Goal: Find contact information: Find contact information

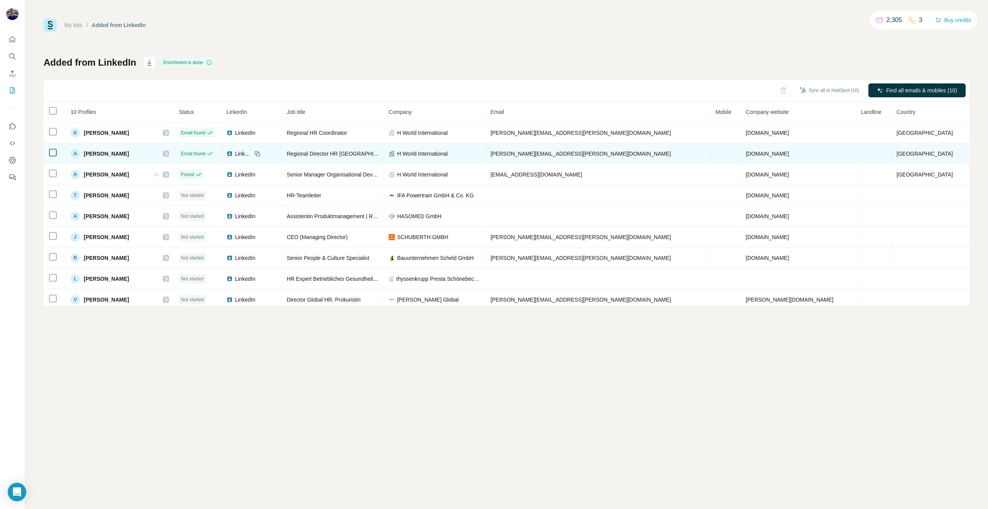
click at [167, 150] on div "A [PERSON_NAME]" at bounding box center [120, 153] width 98 height 9
drag, startPoint x: 918, startPoint y: 153, endPoint x: 890, endPoint y: 151, distance: 27.9
click at [892, 152] on td at bounding box center [875, 153] width 36 height 21
drag, startPoint x: 81, startPoint y: 153, endPoint x: 74, endPoint y: 153, distance: 7.0
click at [80, 153] on div "A" at bounding box center [75, 153] width 9 height 9
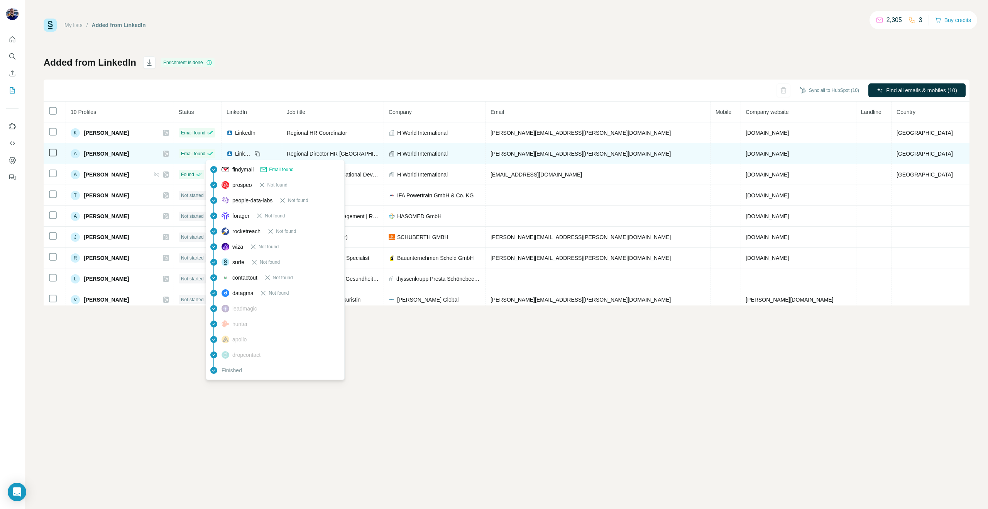
click at [213, 153] on icon at bounding box center [210, 154] width 6 height 6
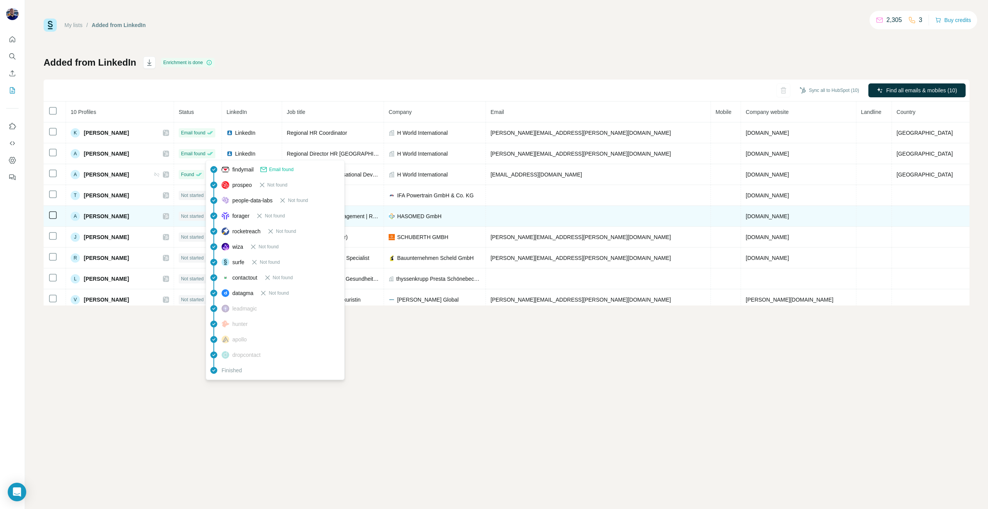
drag, startPoint x: 280, startPoint y: 185, endPoint x: 302, endPoint y: 210, distance: 33.4
click at [281, 185] on span "Not found" at bounding box center [278, 184] width 20 height 7
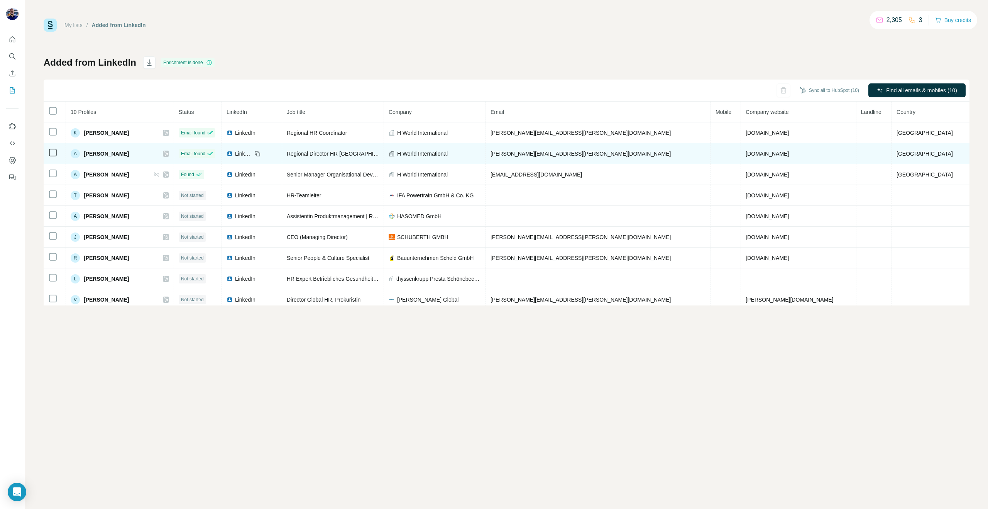
drag, startPoint x: 548, startPoint y: 150, endPoint x: 542, endPoint y: 149, distance: 5.4
click at [548, 151] on span "[PERSON_NAME][EMAIL_ADDRESS][PERSON_NAME][DOMAIN_NAME]" at bounding box center [581, 154] width 181 height 6
drag, startPoint x: 519, startPoint y: 154, endPoint x: 666, endPoint y: 152, distance: 147.1
click at [666, 152] on td "[PERSON_NAME][EMAIL_ADDRESS][PERSON_NAME][DOMAIN_NAME]" at bounding box center [598, 153] width 225 height 21
click at [664, 151] on td "[PERSON_NAME][EMAIL_ADDRESS][PERSON_NAME][DOMAIN_NAME]" at bounding box center [598, 153] width 225 height 21
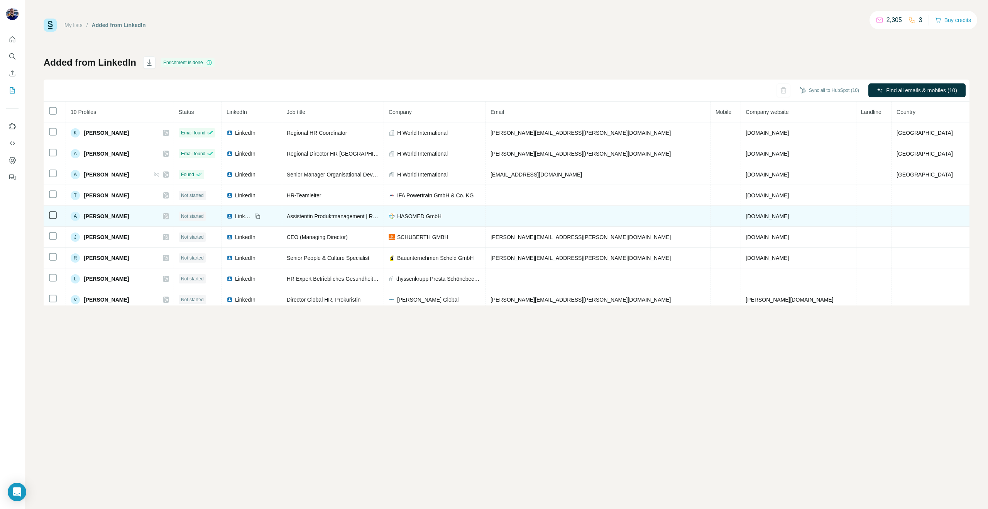
click at [204, 218] on span "Not started" at bounding box center [192, 216] width 23 height 7
click at [141, 215] on div "A [PERSON_NAME]" at bounding box center [120, 216] width 98 height 9
click at [47, 214] on td at bounding box center [55, 215] width 22 height 21
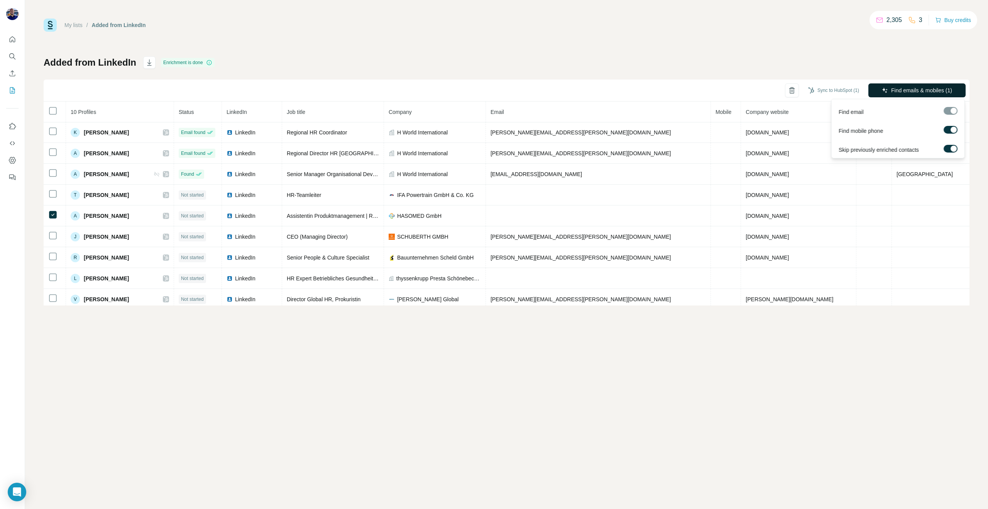
click at [888, 95] on button "Find emails & mobiles (1)" at bounding box center [917, 90] width 97 height 14
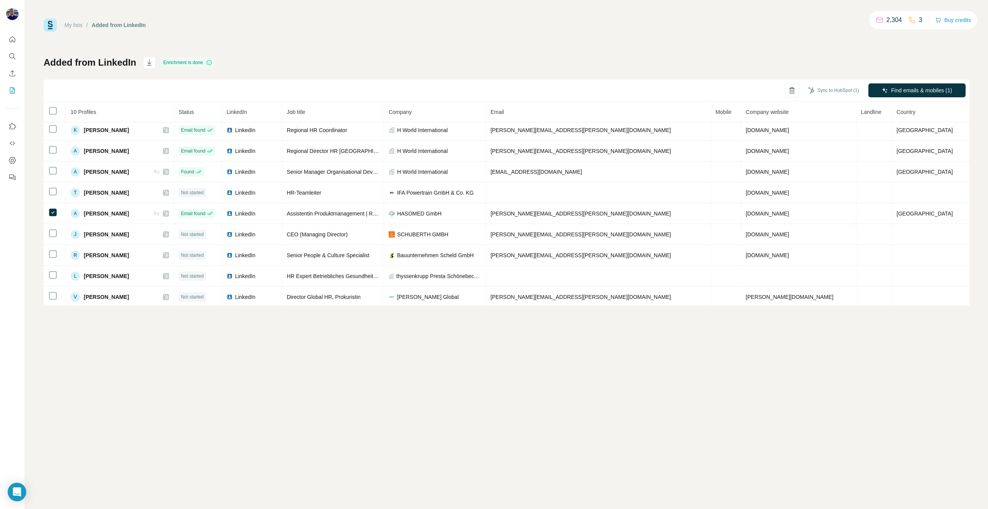
scroll to position [3, 0]
